Goal: Task Accomplishment & Management: Use online tool/utility

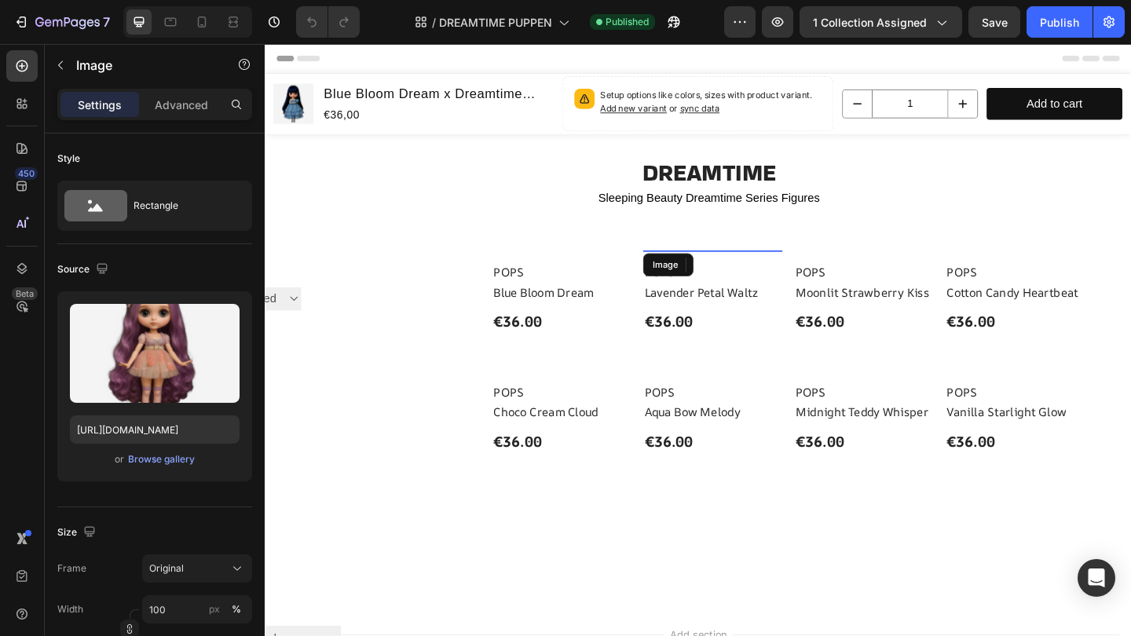
click at [783, 269] on img at bounding box center [751, 269] width 151 height 0
click at [687, 10] on button "button" at bounding box center [673, 21] width 31 height 31
click at [102, 16] on div "7" at bounding box center [72, 22] width 75 height 19
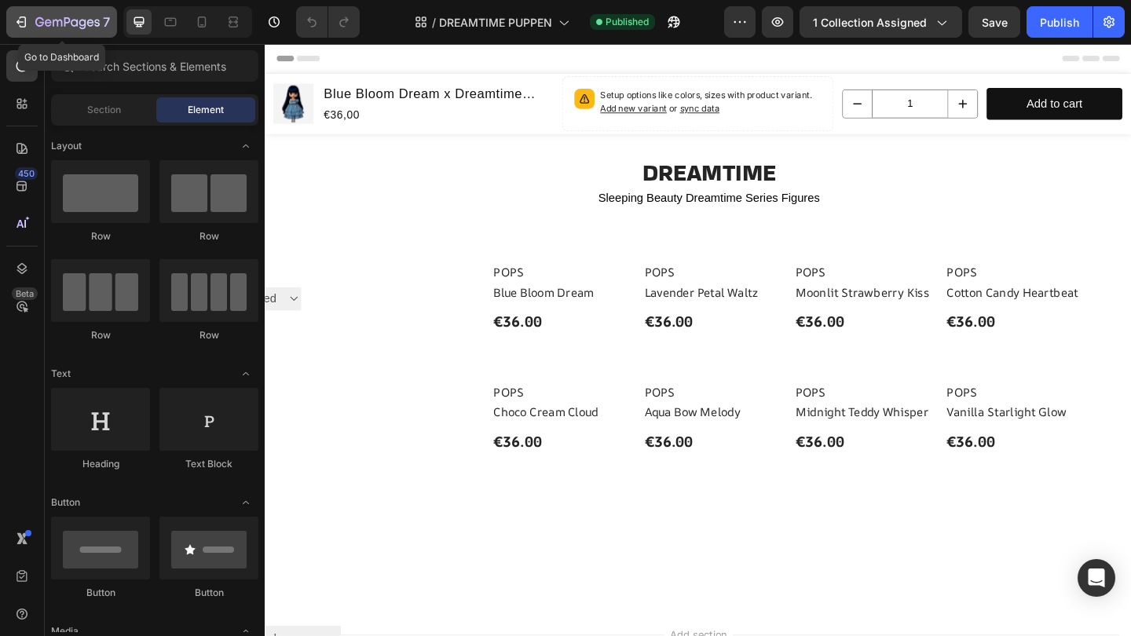
click at [46, 17] on icon "button" at bounding box center [67, 22] width 64 height 13
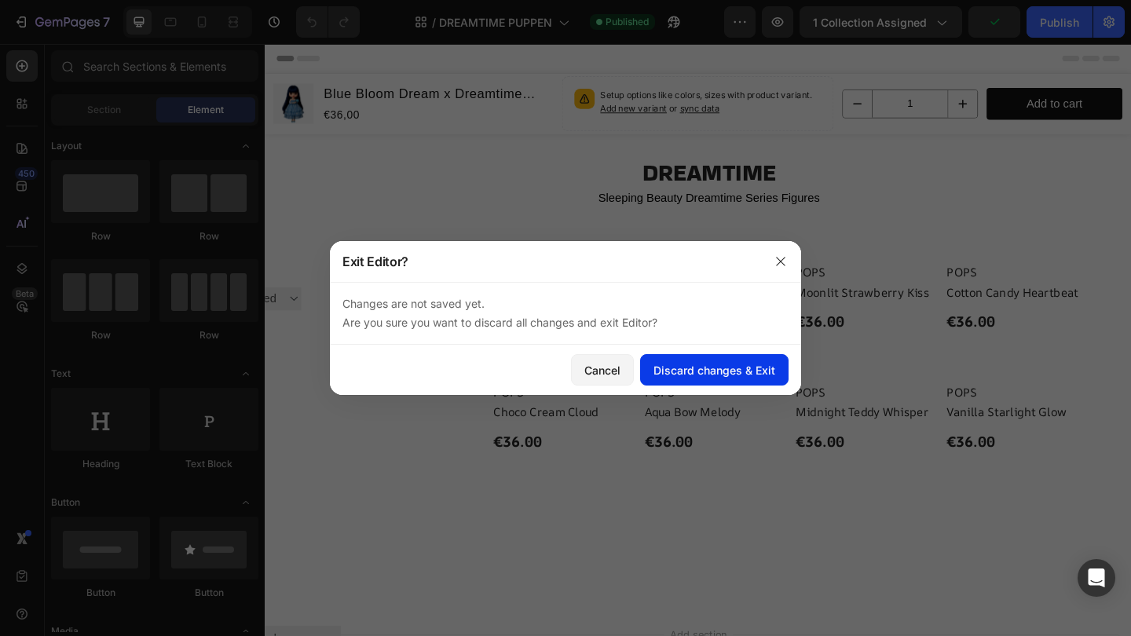
click at [672, 366] on div "Discard changes & Exit" at bounding box center [714, 370] width 122 height 16
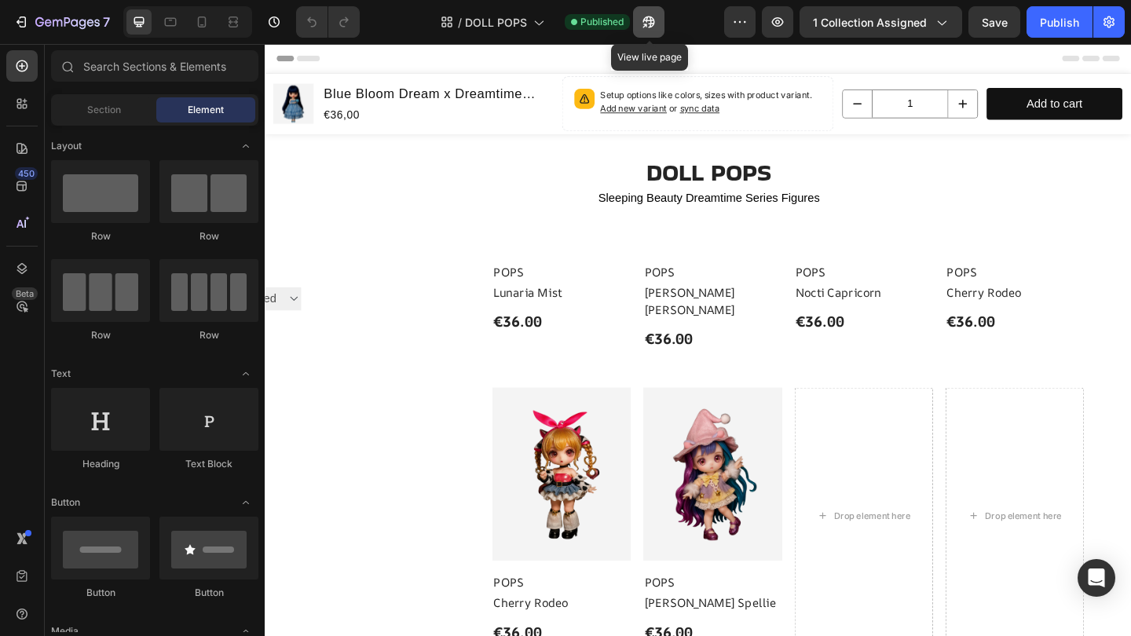
click at [653, 27] on icon "button" at bounding box center [648, 22] width 12 height 12
